Goal: Navigation & Orientation: Understand site structure

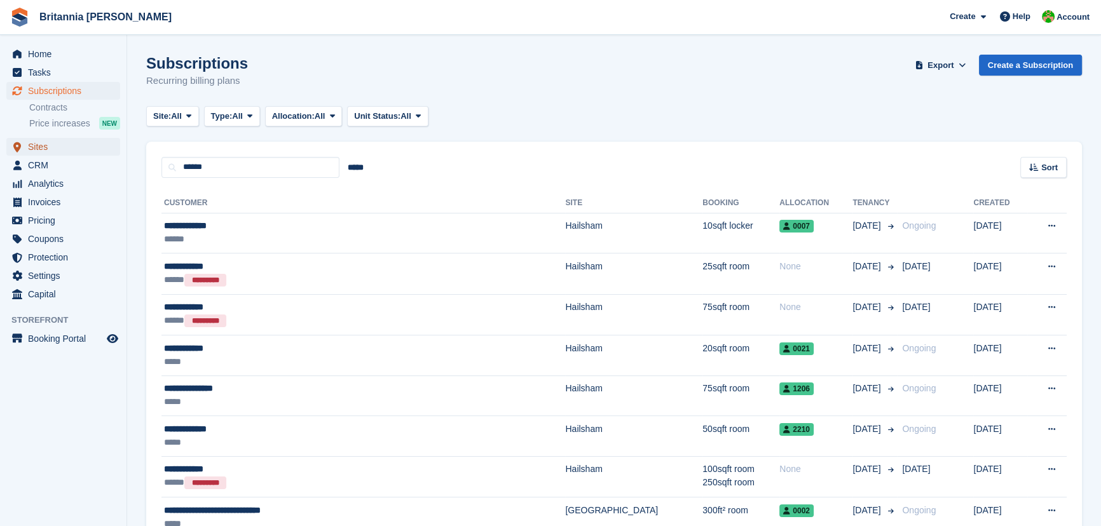
click at [37, 142] on span "Sites" at bounding box center [66, 147] width 76 height 18
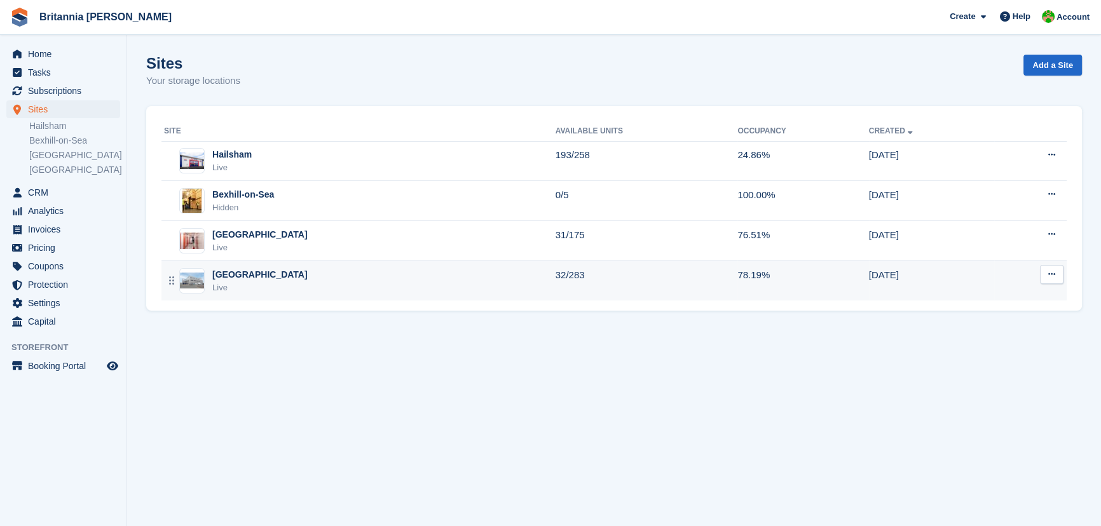
click at [248, 289] on div "Live" at bounding box center [259, 288] width 95 height 13
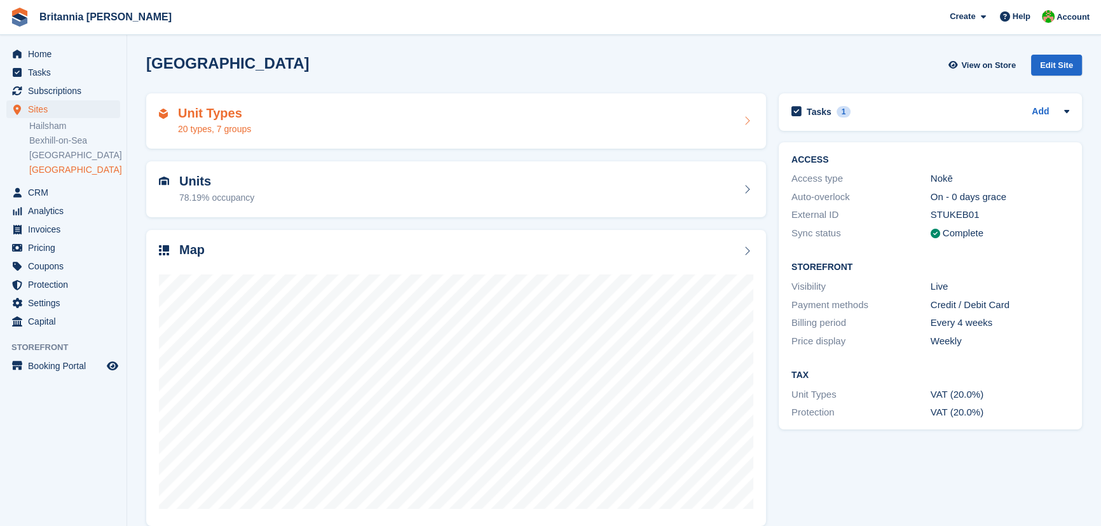
click at [243, 145] on div "Unit Types 20 types, 7 groups" at bounding box center [456, 121] width 620 height 56
click at [243, 132] on div "20 types, 7 groups" at bounding box center [214, 129] width 73 height 13
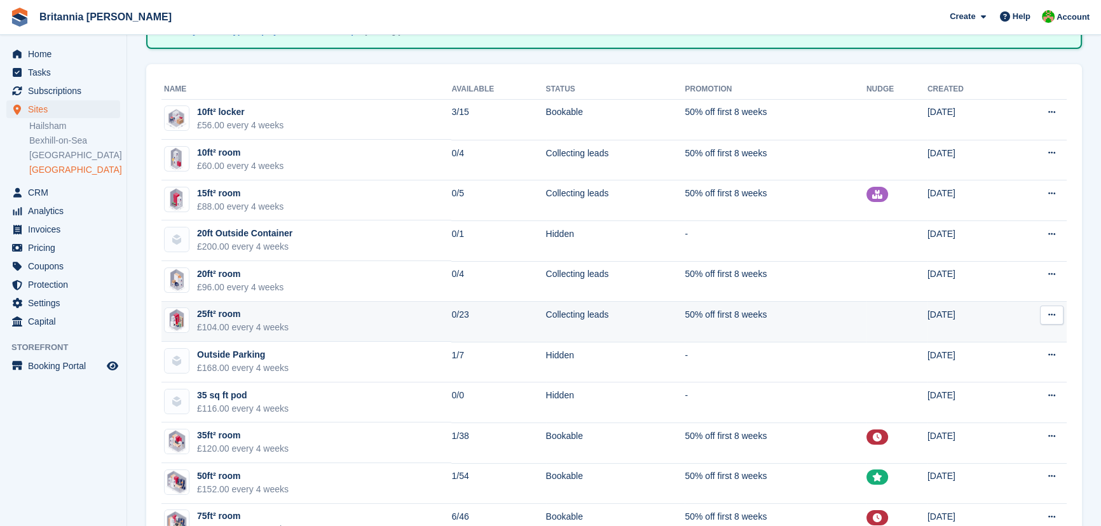
scroll to position [115, 0]
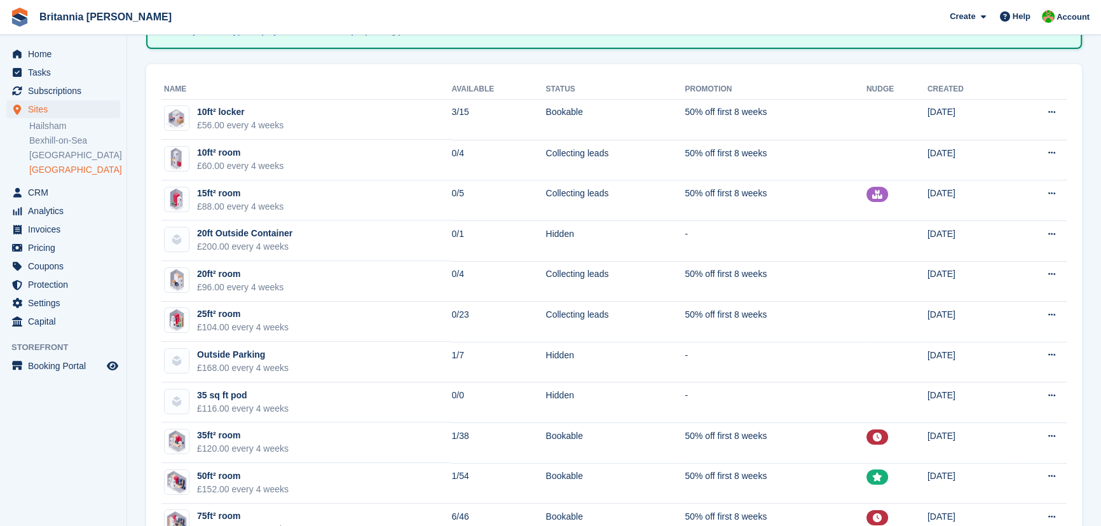
click at [58, 170] on link "[GEOGRAPHIC_DATA]" at bounding box center [74, 170] width 91 height 12
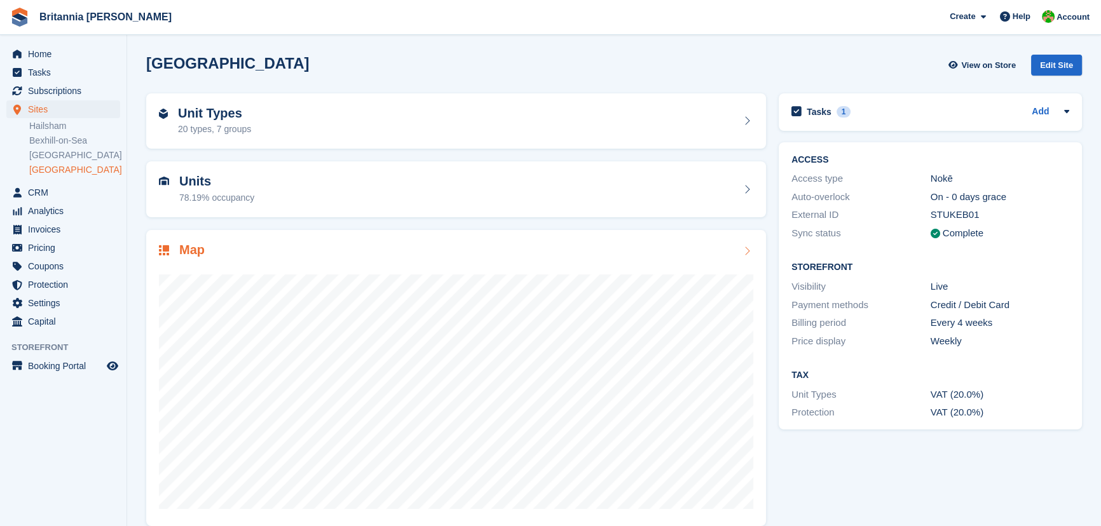
click at [285, 260] on div at bounding box center [456, 386] width 594 height 254
